Goal: Task Accomplishment & Management: Manage account settings

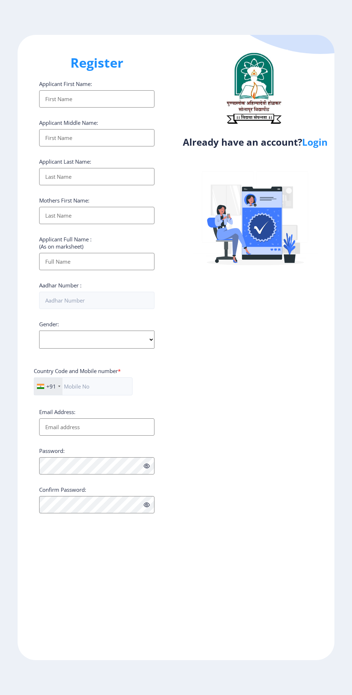
select select
click at [323, 148] on link "Login" at bounding box center [315, 142] width 26 height 13
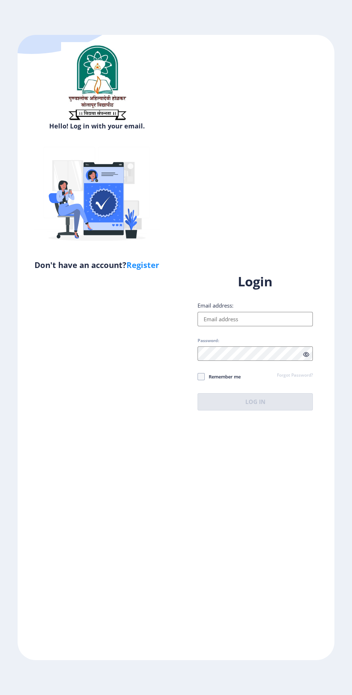
click at [234, 326] on input "Email address:" at bounding box center [255, 319] width 115 height 14
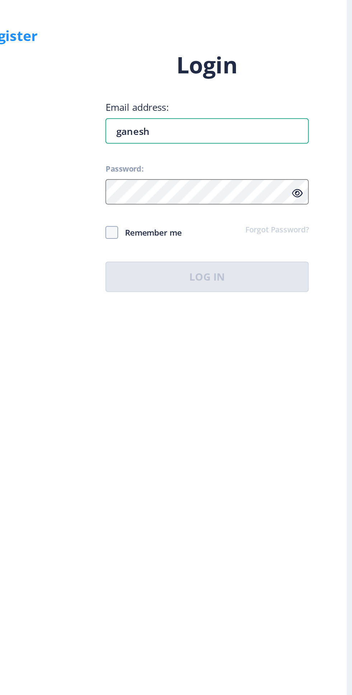
type input "[PERSON_NAME]"
type input "[DEMOGRAPHIC_DATA]"
type input "ganeshhilgude 890"
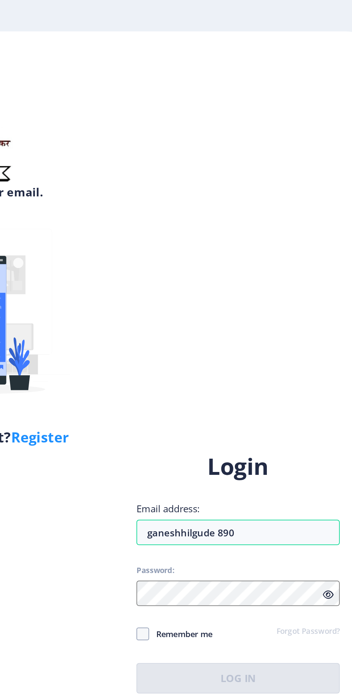
select select
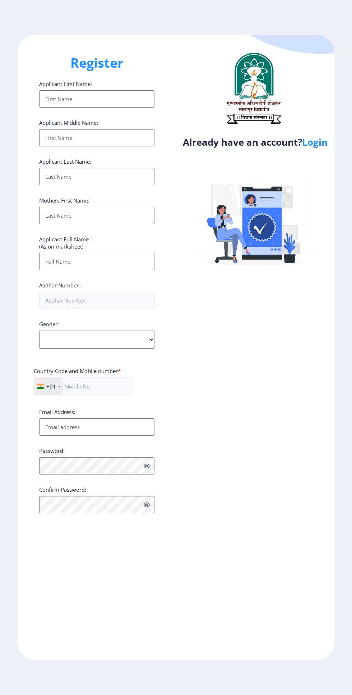
click at [322, 146] on link "Login" at bounding box center [315, 142] width 26 height 13
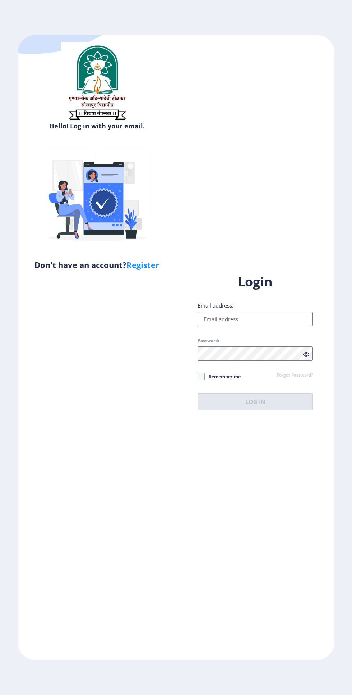
click at [249, 326] on input "Email address:" at bounding box center [255, 319] width 115 height 14
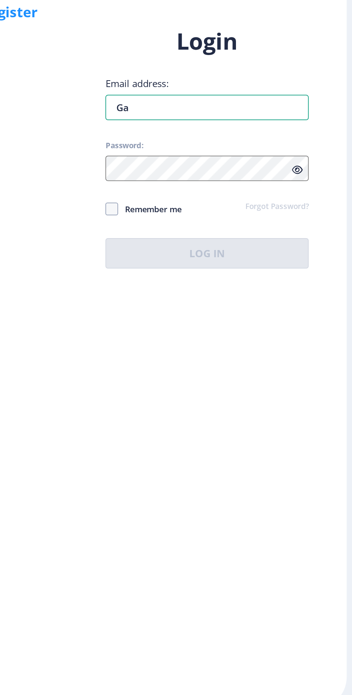
type input "G"
type input "[PERSON_NAME]"
type input "[DEMOGRAPHIC_DATA]"
click at [229, 326] on input "[EMAIL_ADDRESS][DOMAIN_NAME]" at bounding box center [255, 319] width 115 height 14
type input "[EMAIL_ADDRESS][DOMAIN_NAME]"
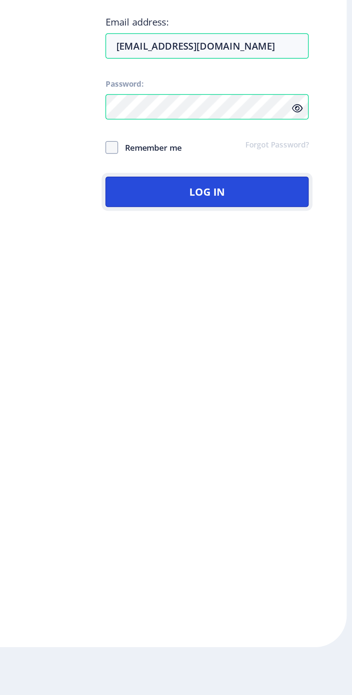
click at [260, 410] on button "Log In" at bounding box center [255, 401] width 115 height 17
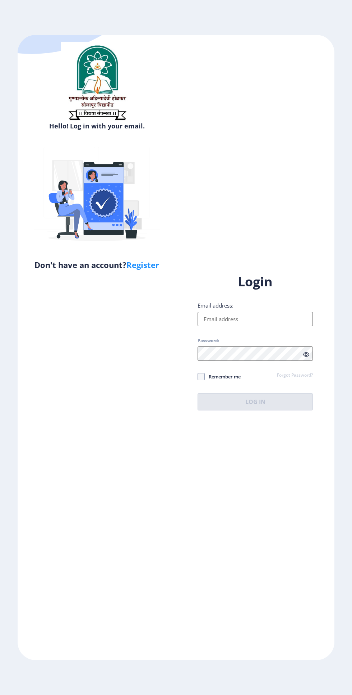
click at [260, 326] on input "Email address:" at bounding box center [255, 319] width 115 height 14
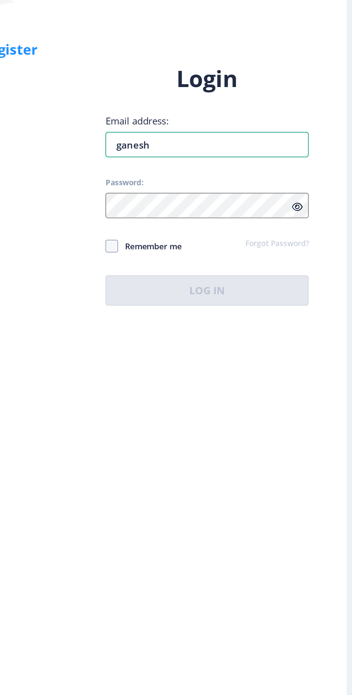
type input "[PERSON_NAME]"
type input "[DEMOGRAPHIC_DATA]"
type input "[EMAIL_ADDRESS][DOMAIN_NAME]"
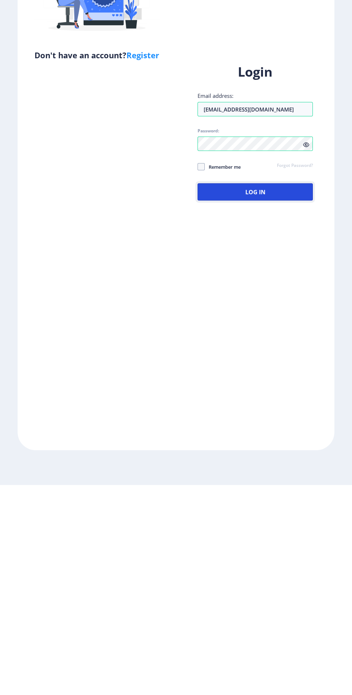
click at [263, 410] on button "Log In" at bounding box center [255, 401] width 115 height 17
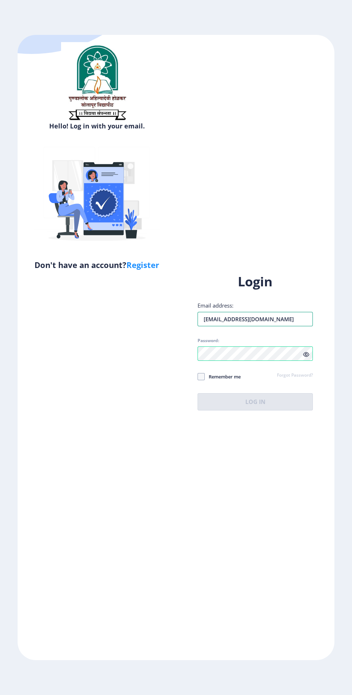
click at [300, 326] on input "[EMAIL_ADDRESS][DOMAIN_NAME]" at bounding box center [255, 319] width 115 height 14
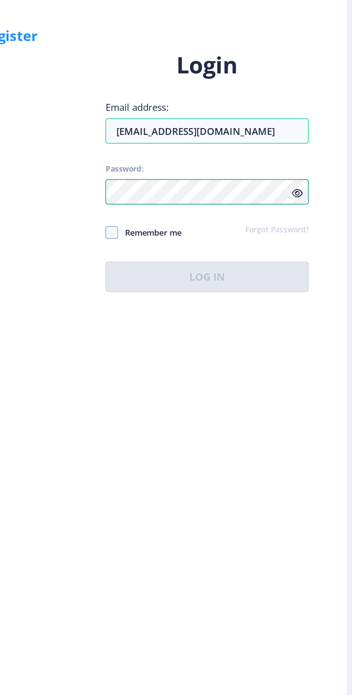
click at [259, 380] on div "Login Email address: ganeshhsc2011@gmail.com Password: Remember me Forgot Passw…" at bounding box center [255, 341] width 115 height 137
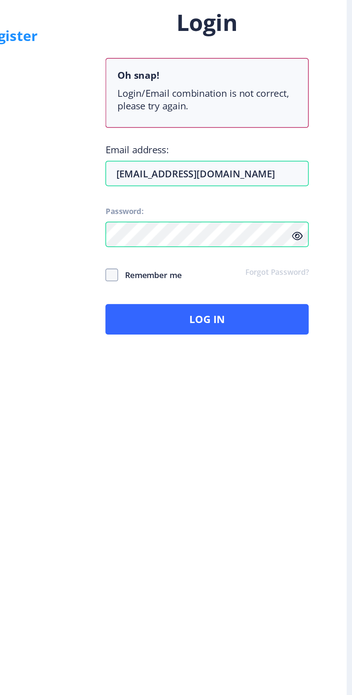
click at [170, 363] on div "Hello! Log in with your email. Don't have an account? Register" at bounding box center [97, 347] width 159 height 625
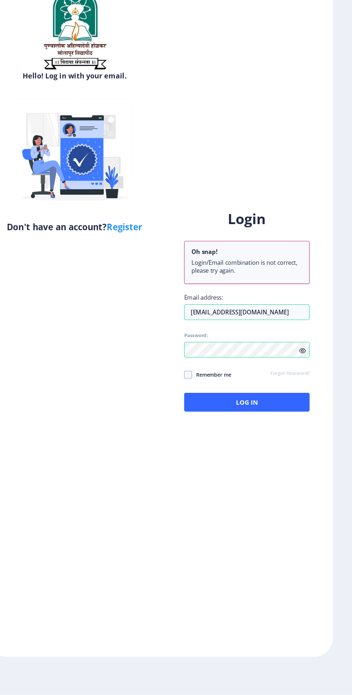
scroll to position [3, 0]
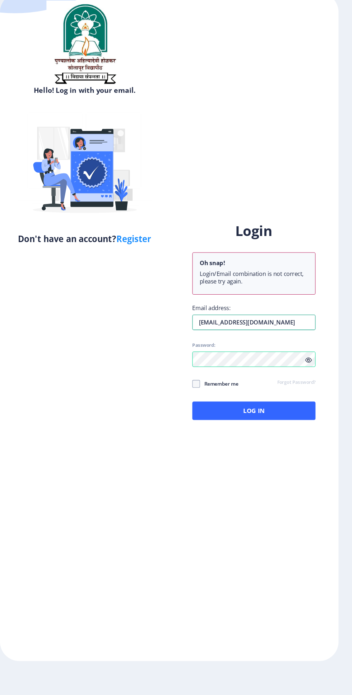
click at [293, 350] on input "[EMAIL_ADDRESS][DOMAIN_NAME]" at bounding box center [255, 343] width 115 height 14
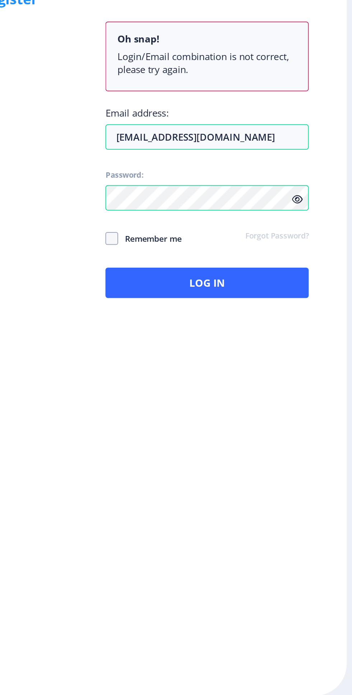
click at [161, 387] on div "Hello! Log in with your email. Don't have an account? Register" at bounding box center [97, 347] width 159 height 625
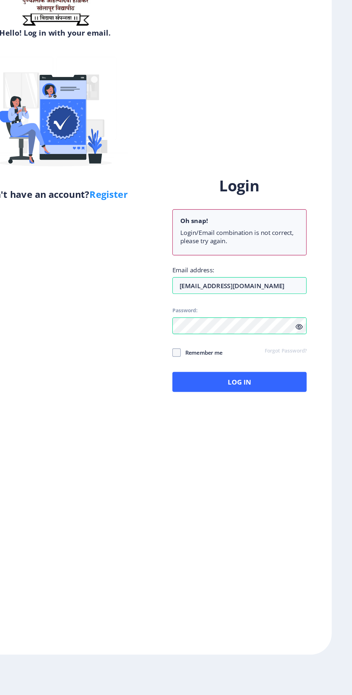
scroll to position [0, 0]
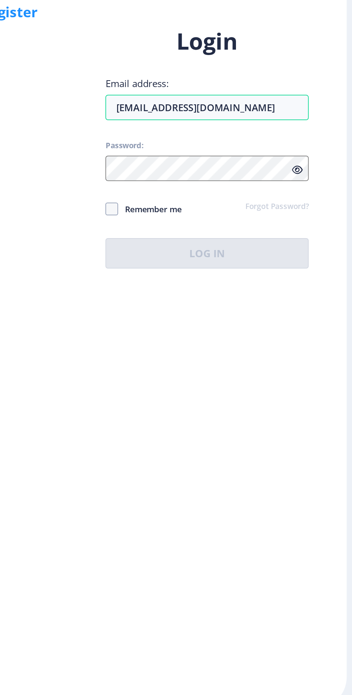
type input "ganeshhilgude890@gmail.com"
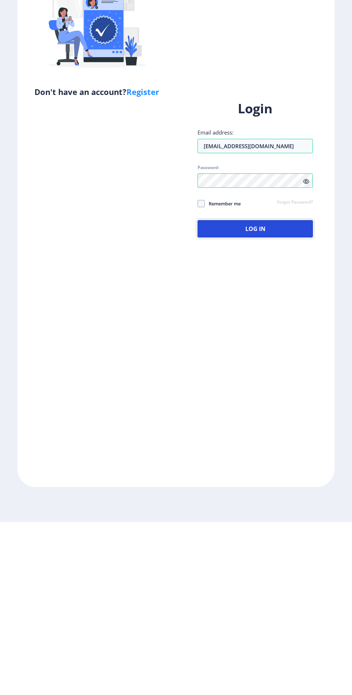
click at [263, 410] on button "Log In" at bounding box center [255, 401] width 115 height 17
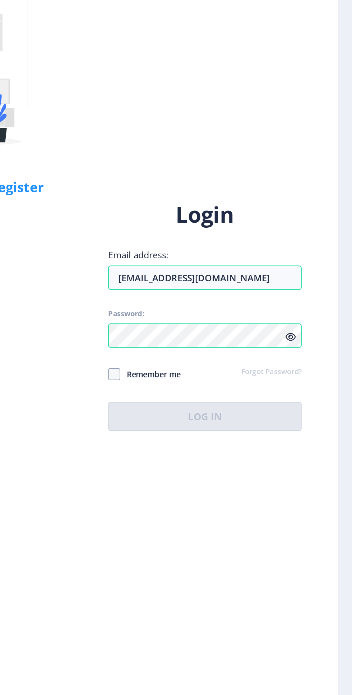
click at [302, 379] on link "Forgot Password?" at bounding box center [295, 375] width 36 height 6
